Goal: Information Seeking & Learning: Learn about a topic

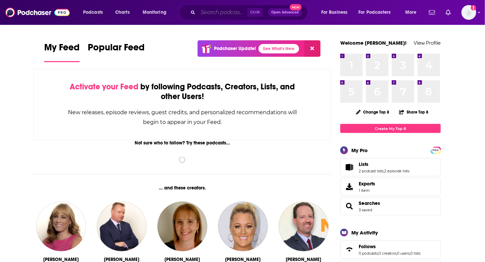
click at [230, 15] on input "Search podcasts, credits, & more..." at bounding box center [222, 12] width 49 height 11
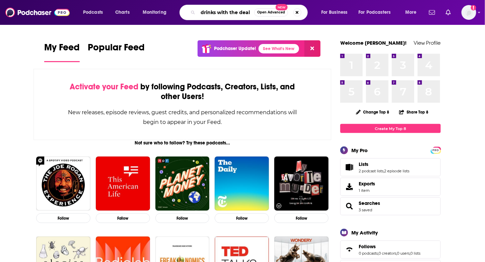
type input "drinks with the deal"
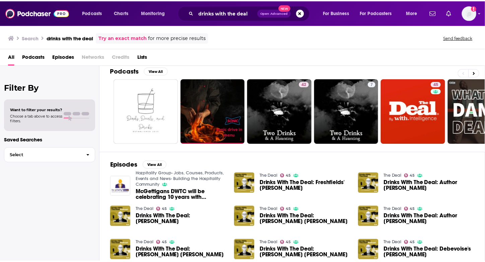
scroll to position [9, 0]
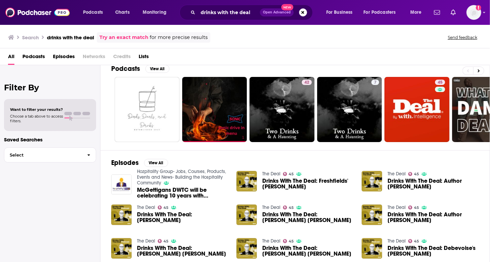
click at [291, 183] on span "Drinks With The Deal: Freshfields' [PERSON_NAME]" at bounding box center [309, 183] width 92 height 11
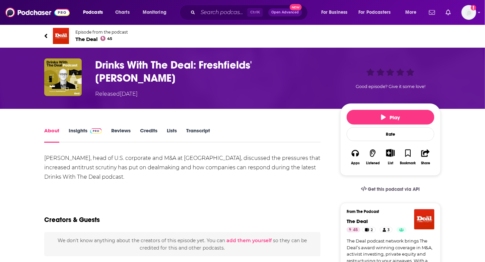
click at [86, 38] on span "The Deal 45" at bounding box center [101, 39] width 53 height 6
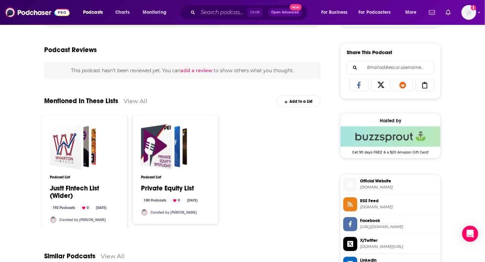
scroll to position [603, 0]
